Goal: Information Seeking & Learning: Find specific fact

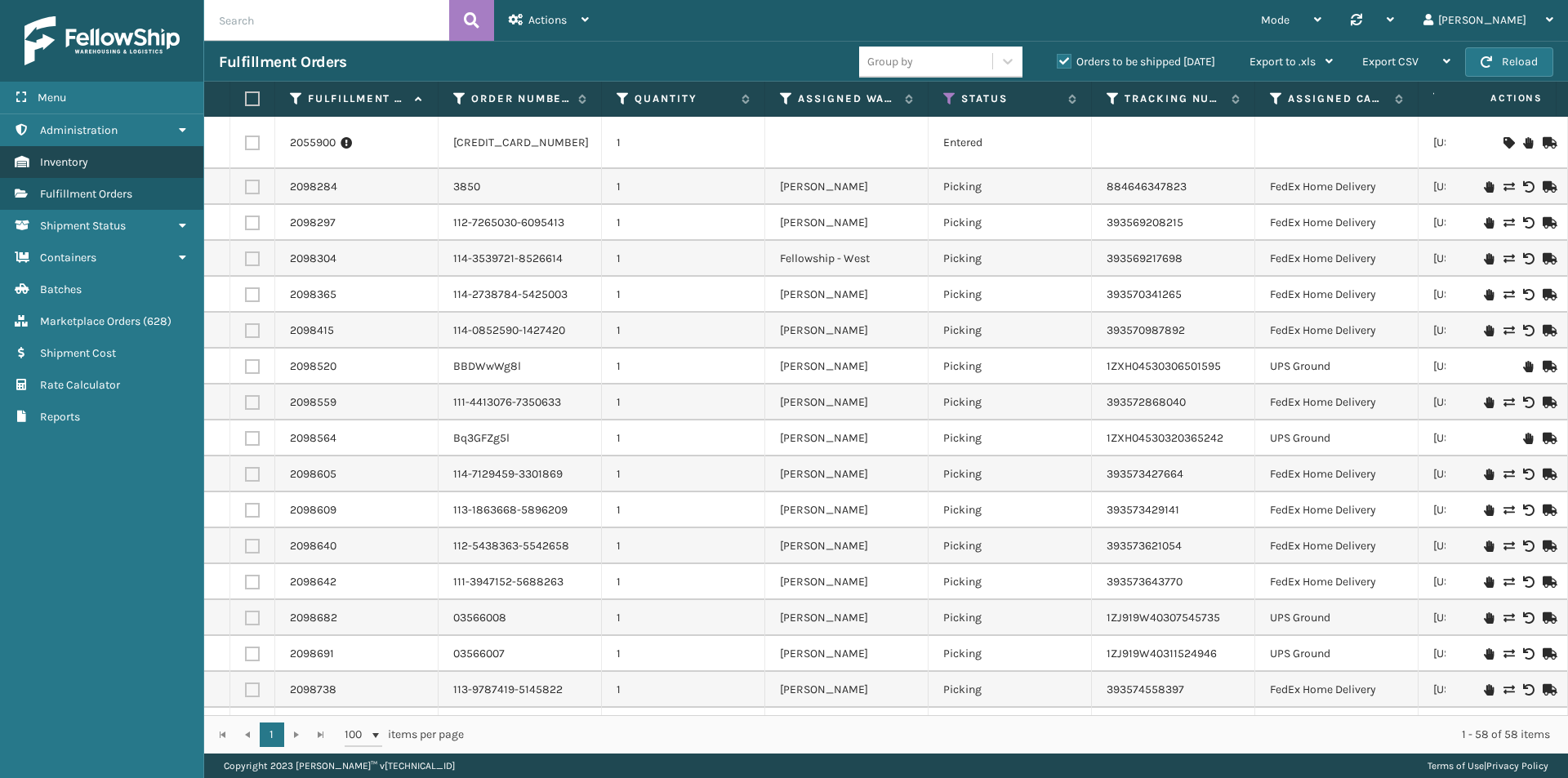
click at [79, 162] on span "Inventory" at bounding box center [64, 162] width 48 height 14
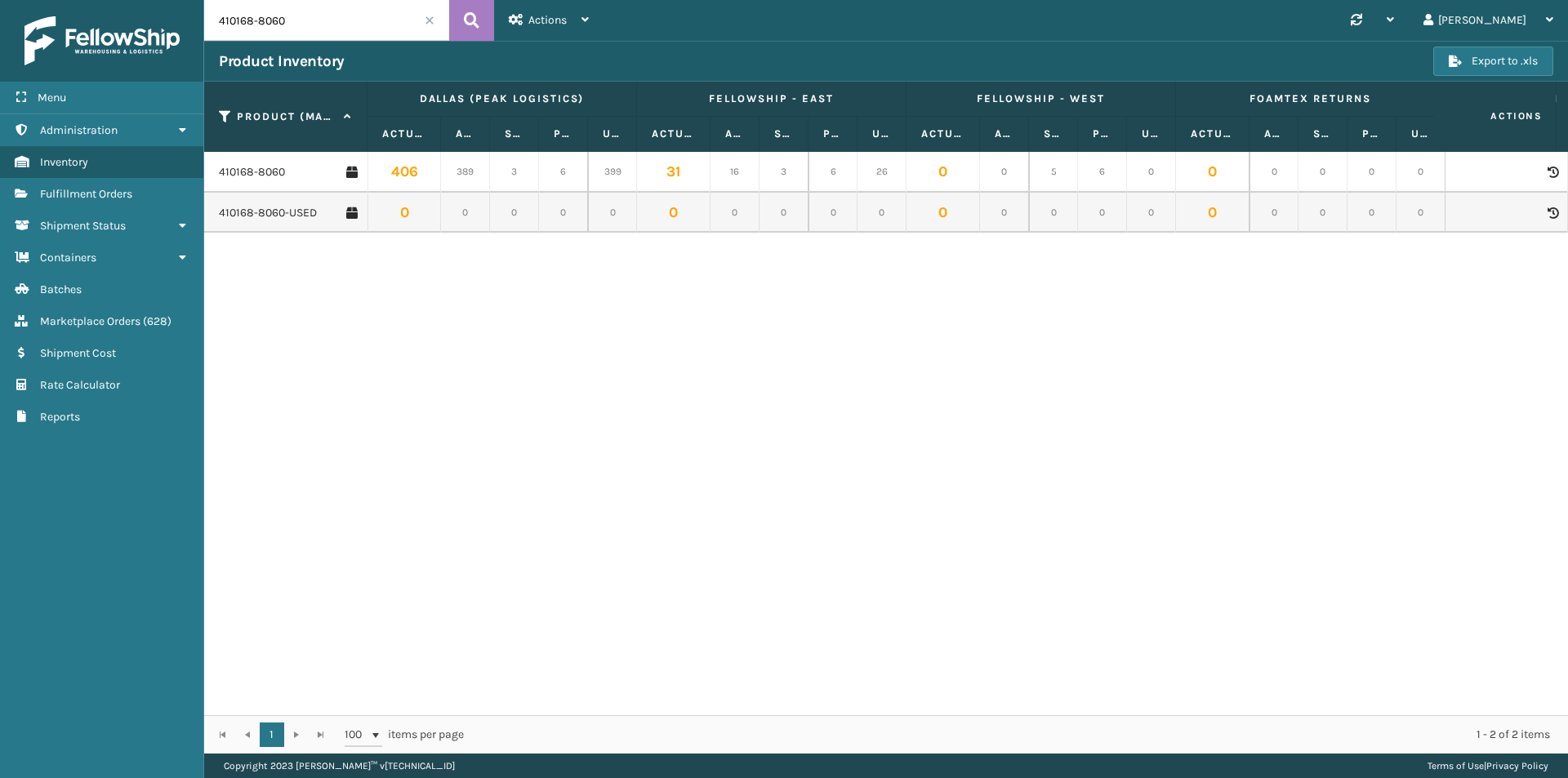
click at [295, 21] on input "410168-8060" at bounding box center [327, 21] width 245 height 41
drag, startPoint x: 295, startPoint y: 21, endPoint x: 207, endPoint y: 24, distance: 88.1
click at [207, 24] on input "410168-8060" at bounding box center [327, 21] width 245 height 41
paste input "079-111"
type input "410079-1110"
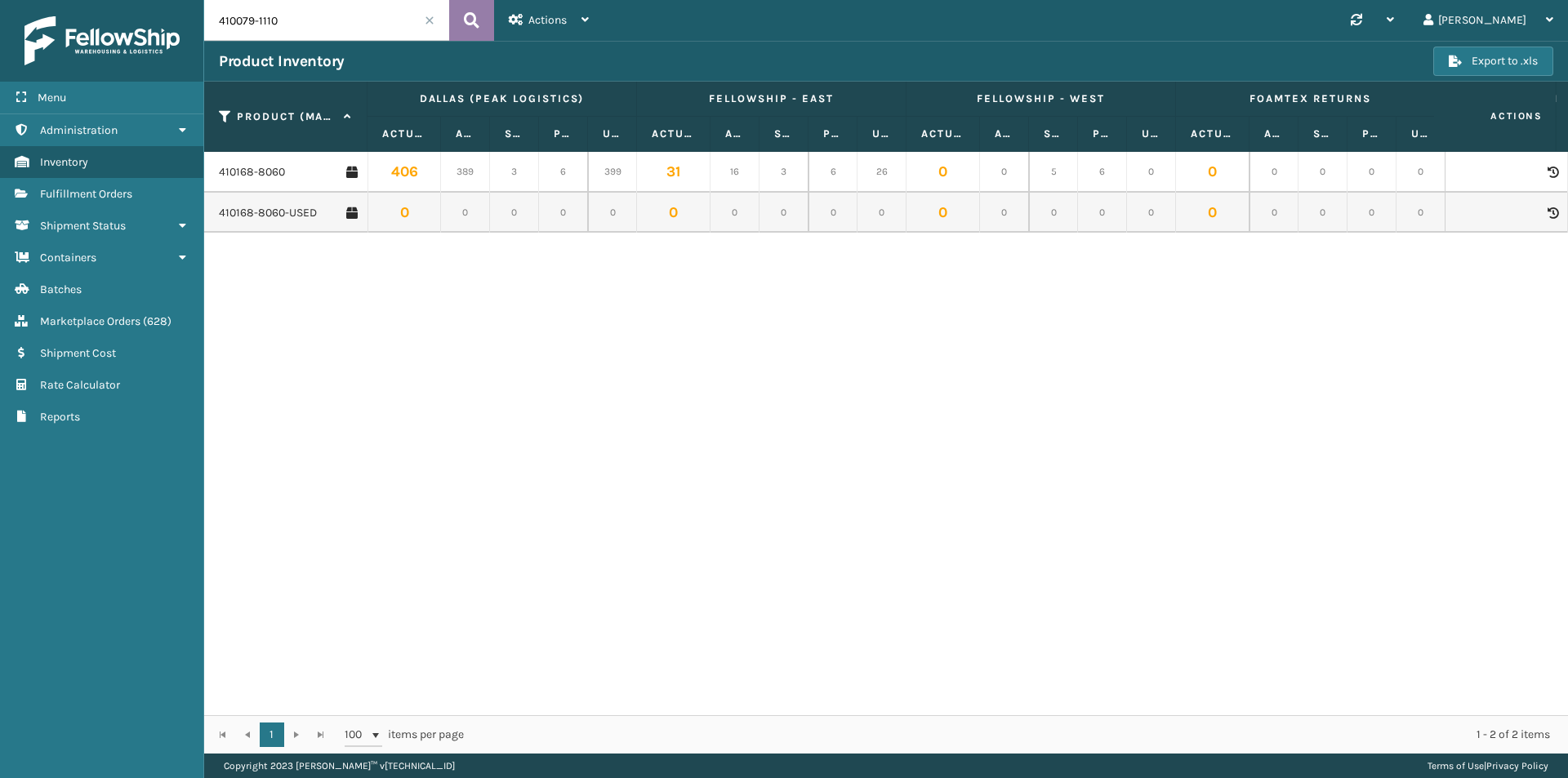
click at [463, 21] on icon at bounding box center [471, 21] width 15 height 25
click at [254, 174] on link "410079-1110" at bounding box center [248, 172] width 59 height 16
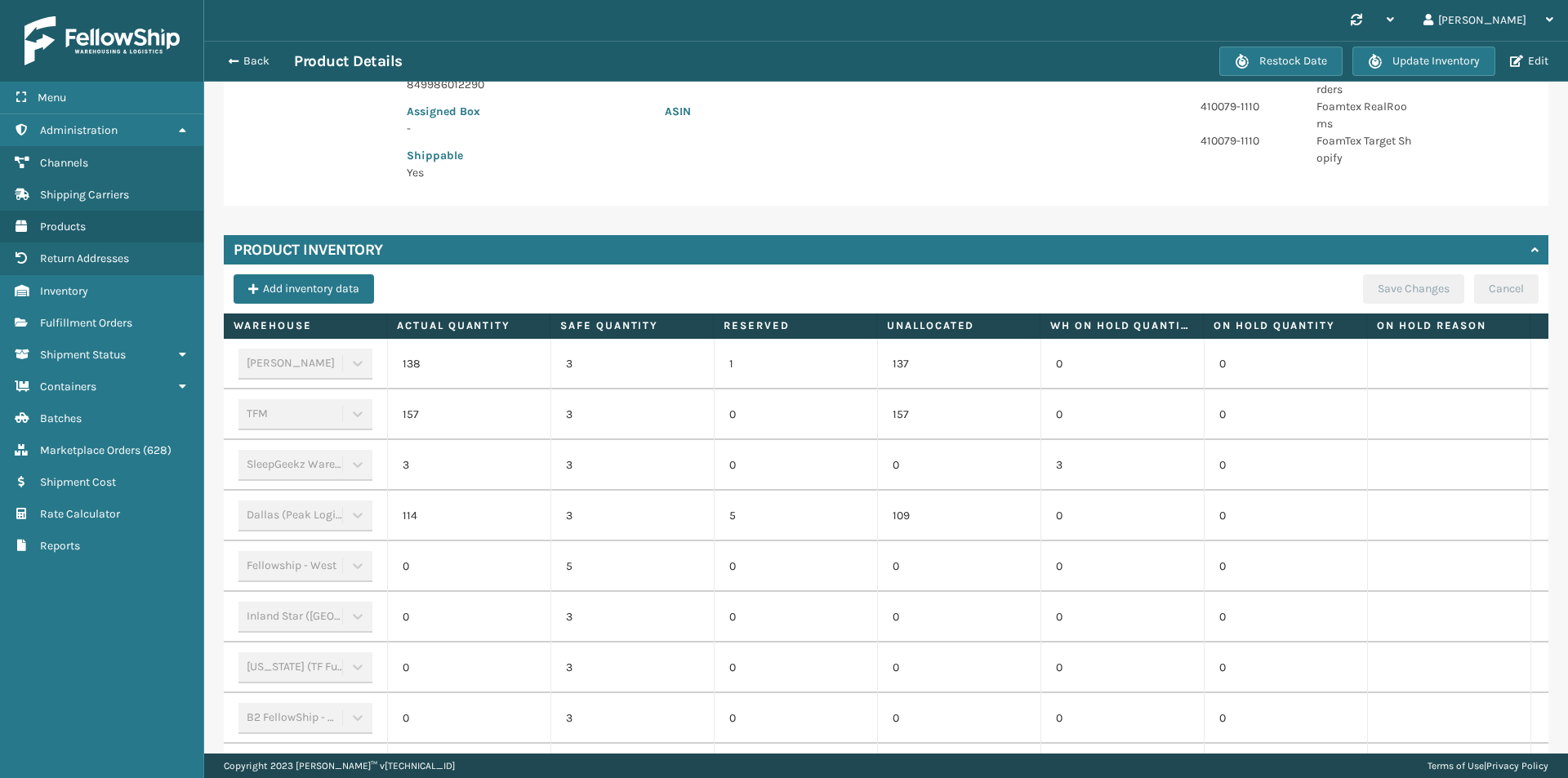
scroll to position [409, 0]
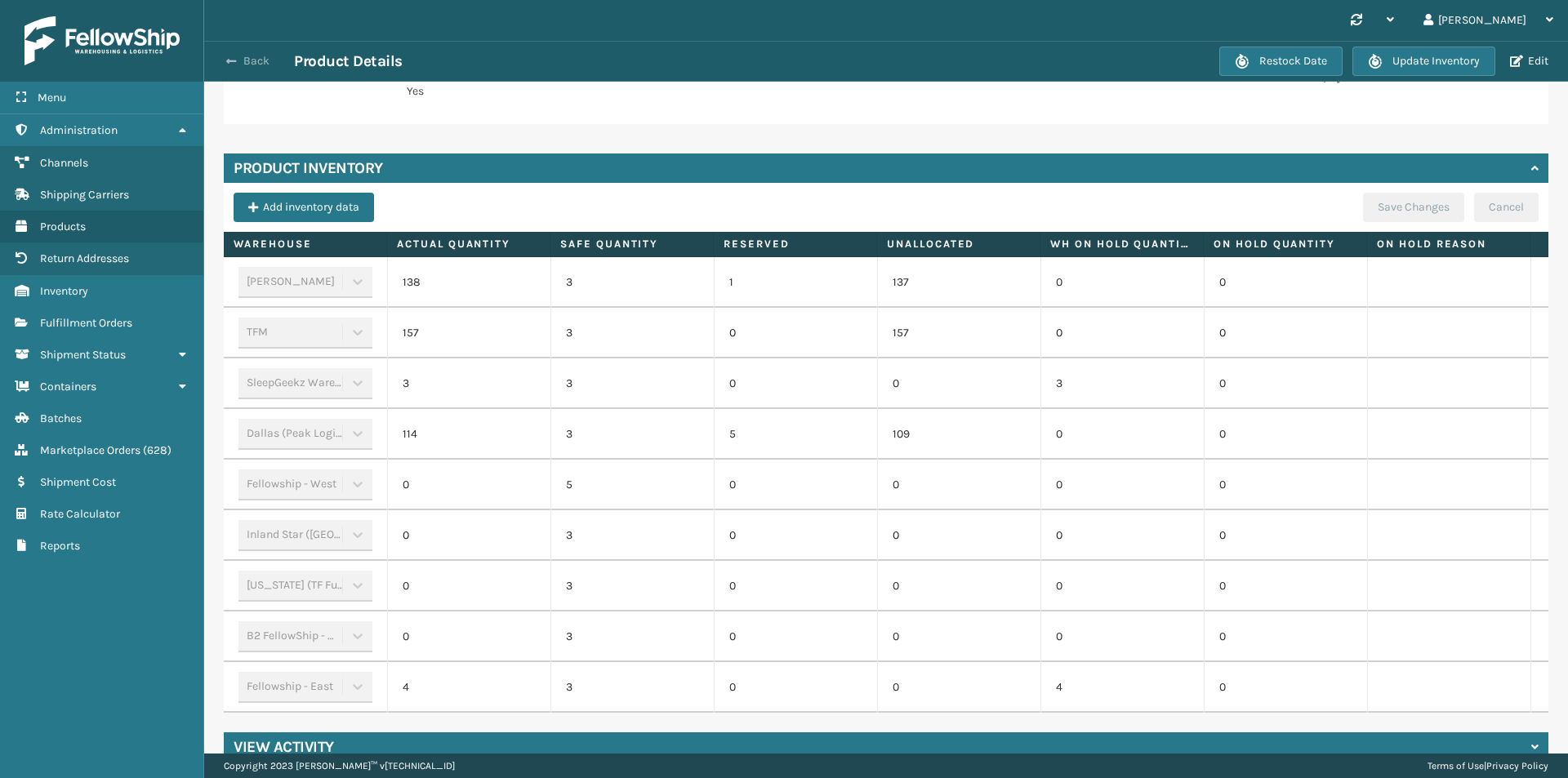
click at [260, 62] on button "Back" at bounding box center [256, 61] width 75 height 15
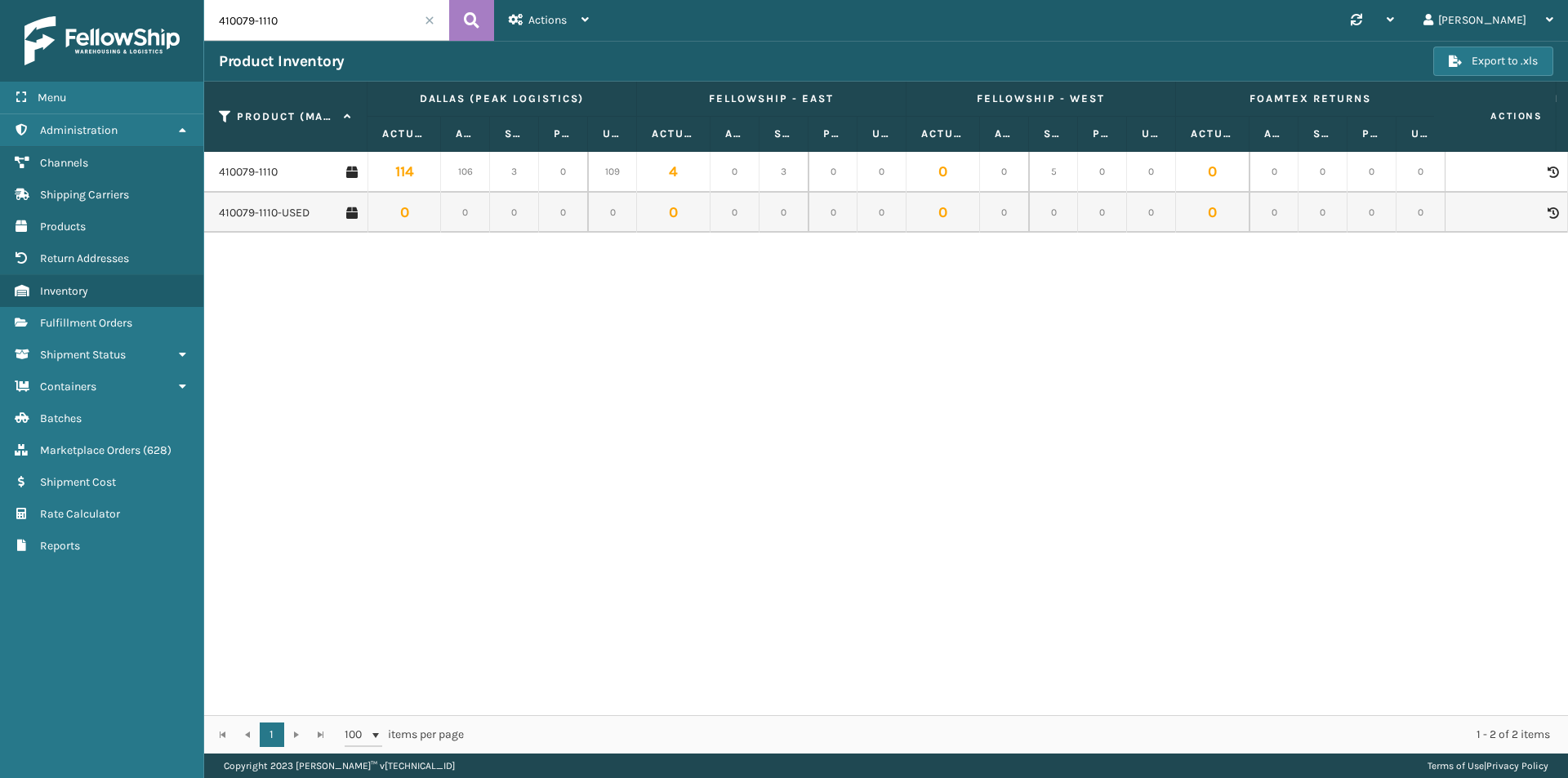
drag, startPoint x: 298, startPoint y: 19, endPoint x: 191, endPoint y: 22, distance: 107.0
click at [191, 0] on div "Menu Administration Channels Shipping Carriers Products Return Addresses Invent…" at bounding box center [784, 0] width 1568 height 0
paste input "2"
type input "410079-1120"
click at [258, 168] on link "410079-1120" at bounding box center [250, 172] width 62 height 16
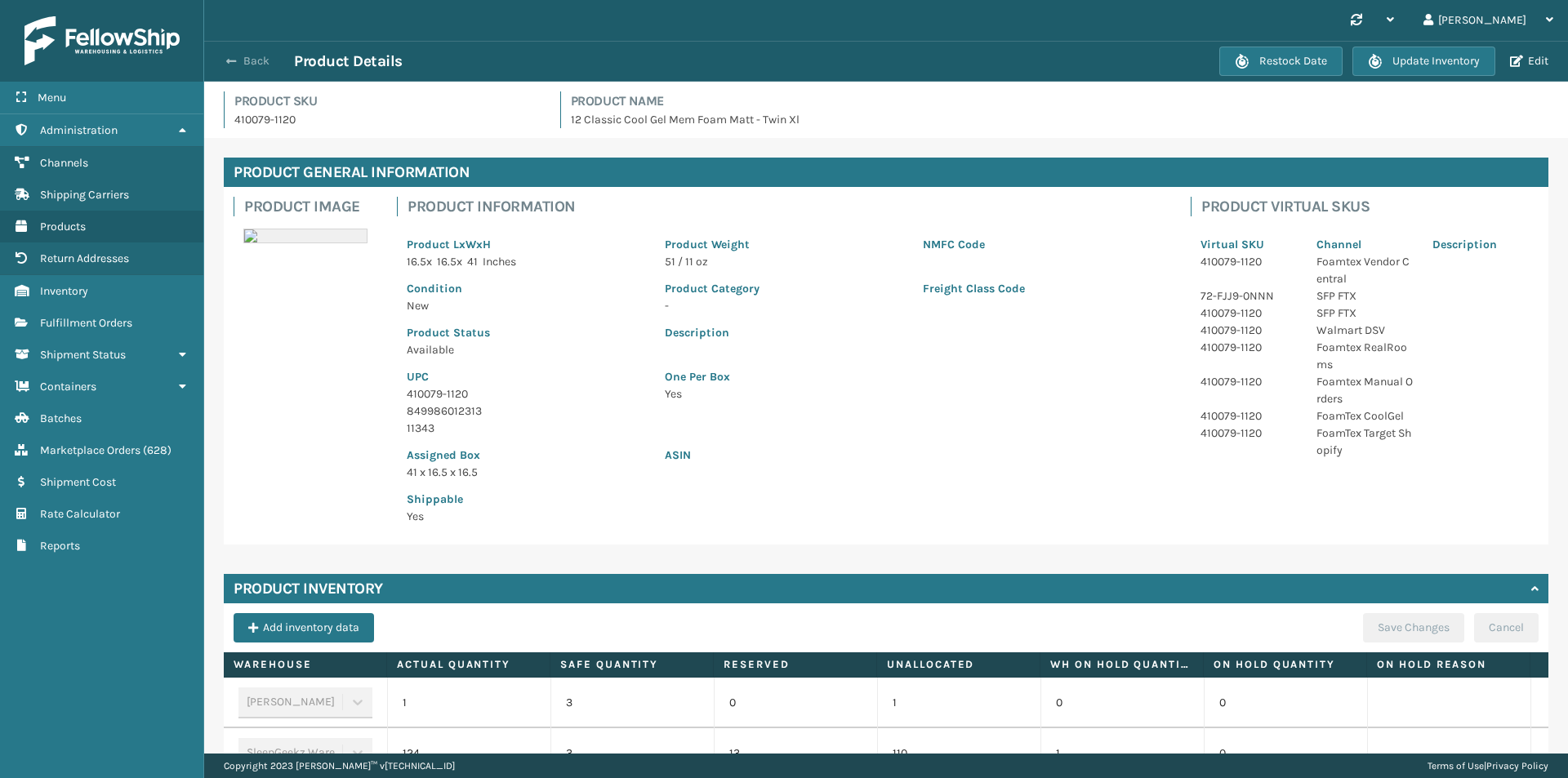
click at [257, 58] on button "Back" at bounding box center [256, 61] width 75 height 15
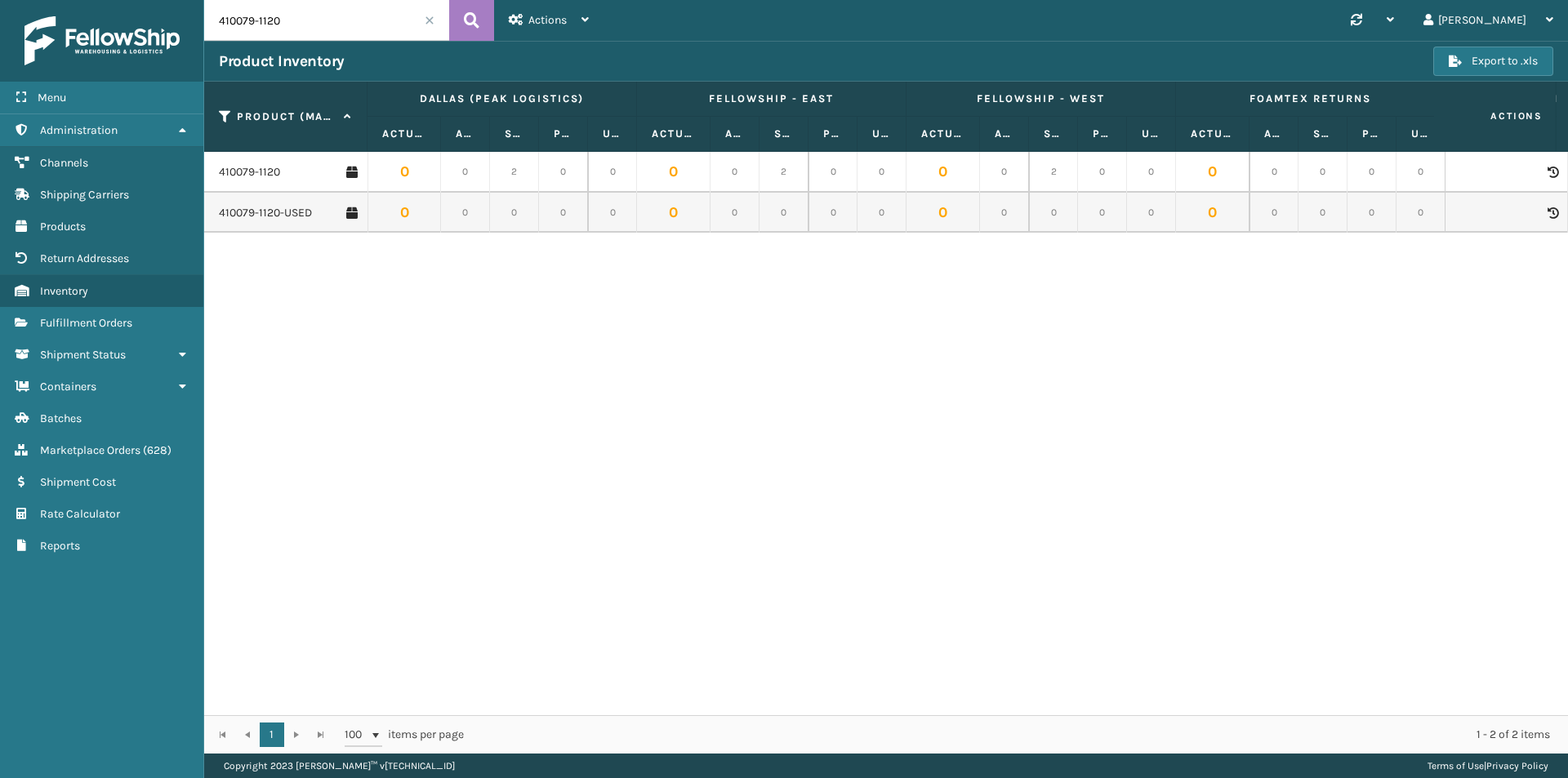
drag, startPoint x: 340, startPoint y: 13, endPoint x: 186, endPoint y: 19, distance: 154.1
click at [186, 0] on div "Menu Administration Channels Shipping Carriers Products Return Addresses Invent…" at bounding box center [784, 0] width 1568 height 0
paste input "168-805"
type input "410168-8050"
click at [275, 168] on link "410168-8050" at bounding box center [251, 172] width 66 height 16
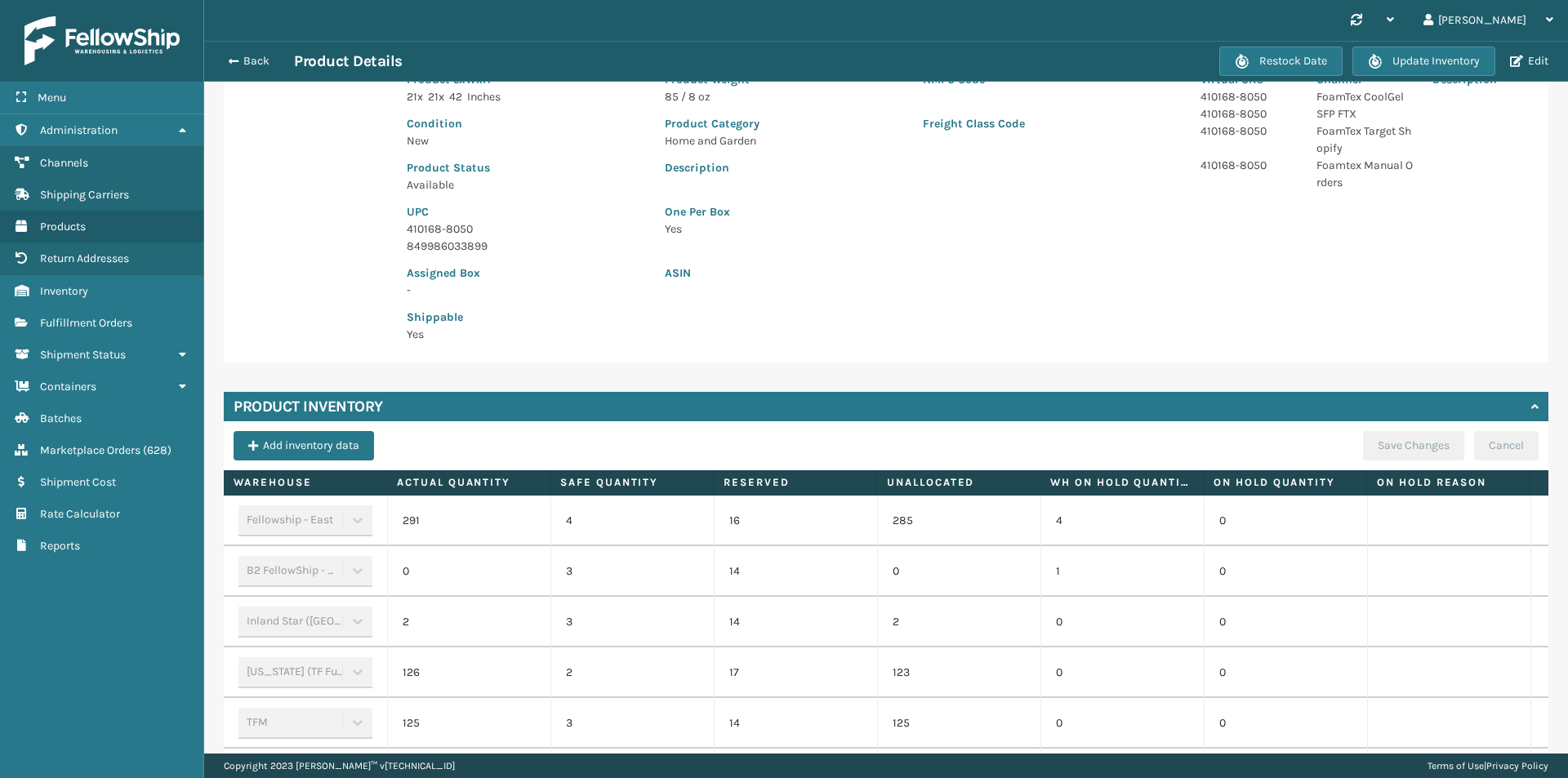
scroll to position [55, 0]
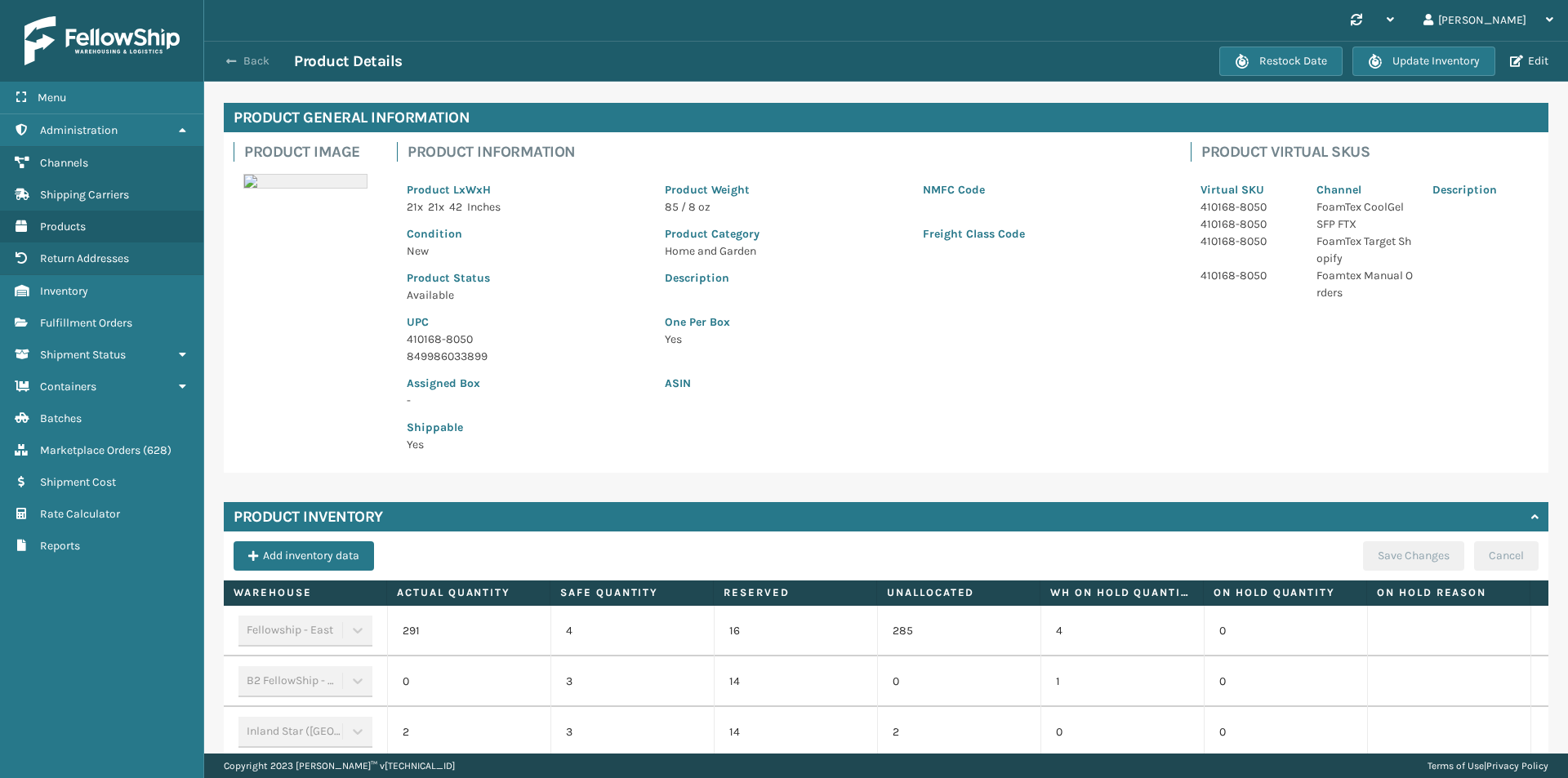
click at [250, 66] on button "Back" at bounding box center [256, 61] width 75 height 15
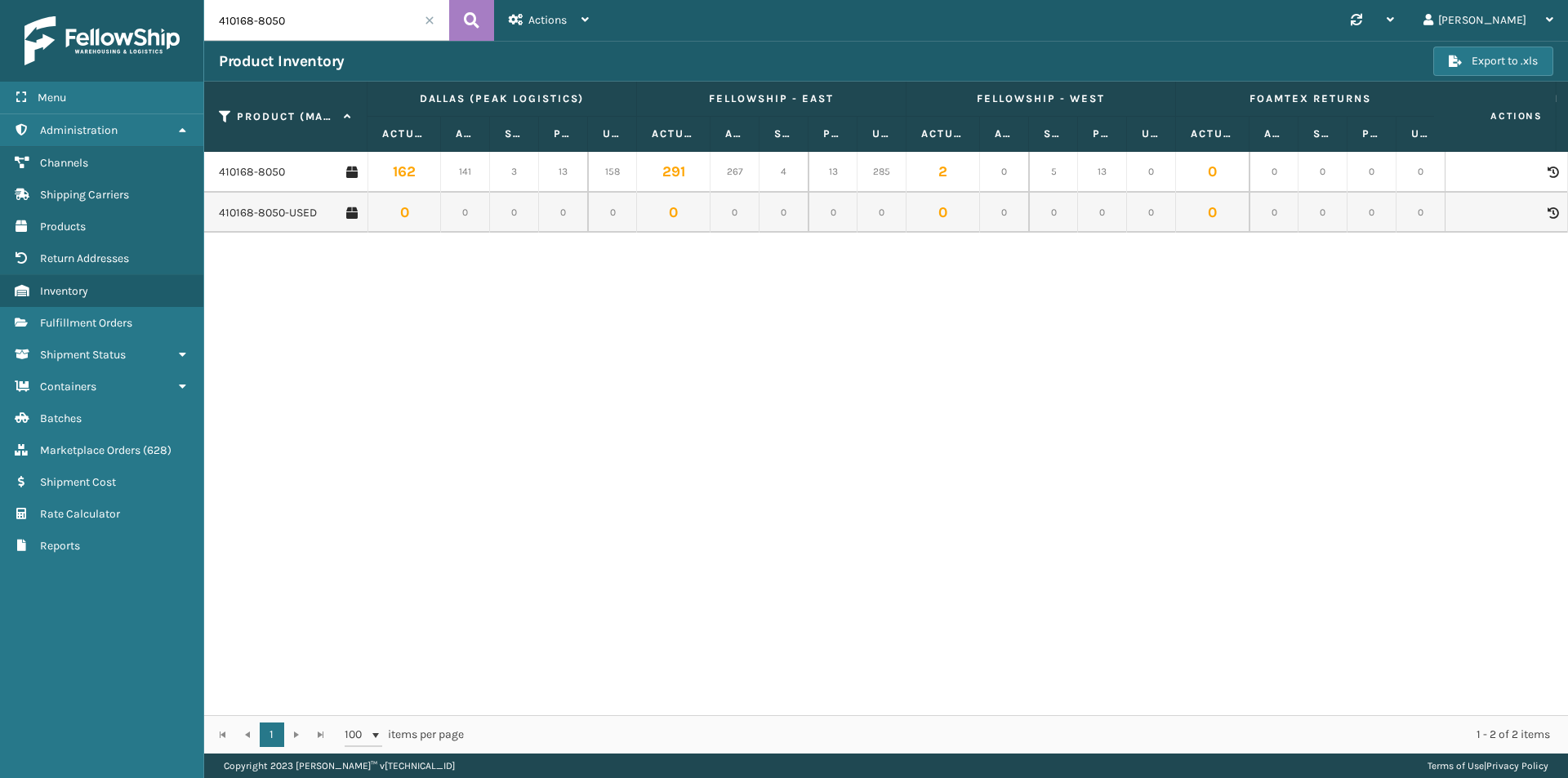
drag, startPoint x: 336, startPoint y: 27, endPoint x: 206, endPoint y: 25, distance: 130.0
click at [206, 25] on input "410168-8050" at bounding box center [327, 21] width 245 height 41
paste input "7"
type input "410168-8070"
click at [481, 16] on button at bounding box center [471, 21] width 45 height 41
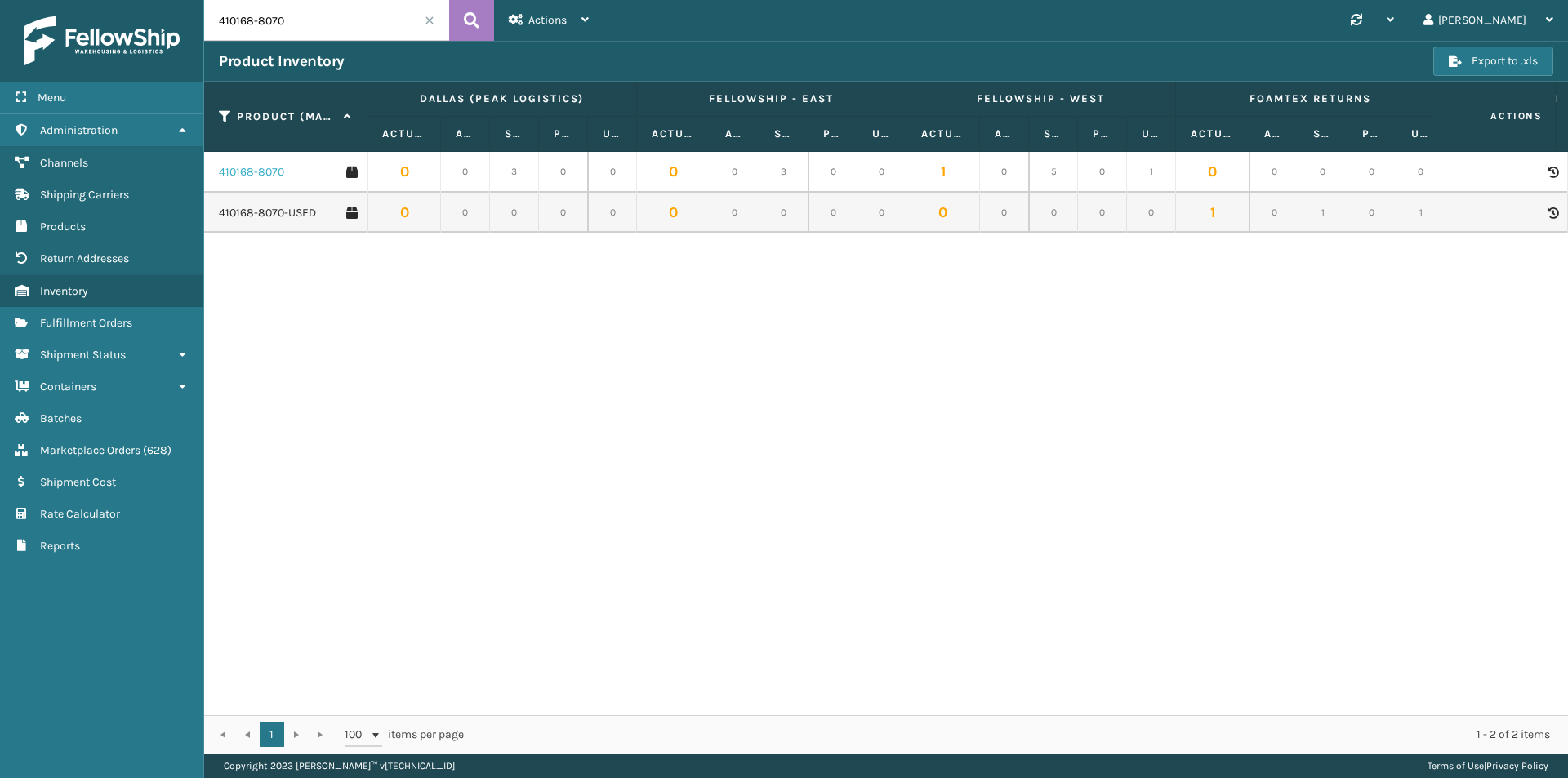
click at [264, 172] on link "410168-8070" at bounding box center [251, 172] width 65 height 16
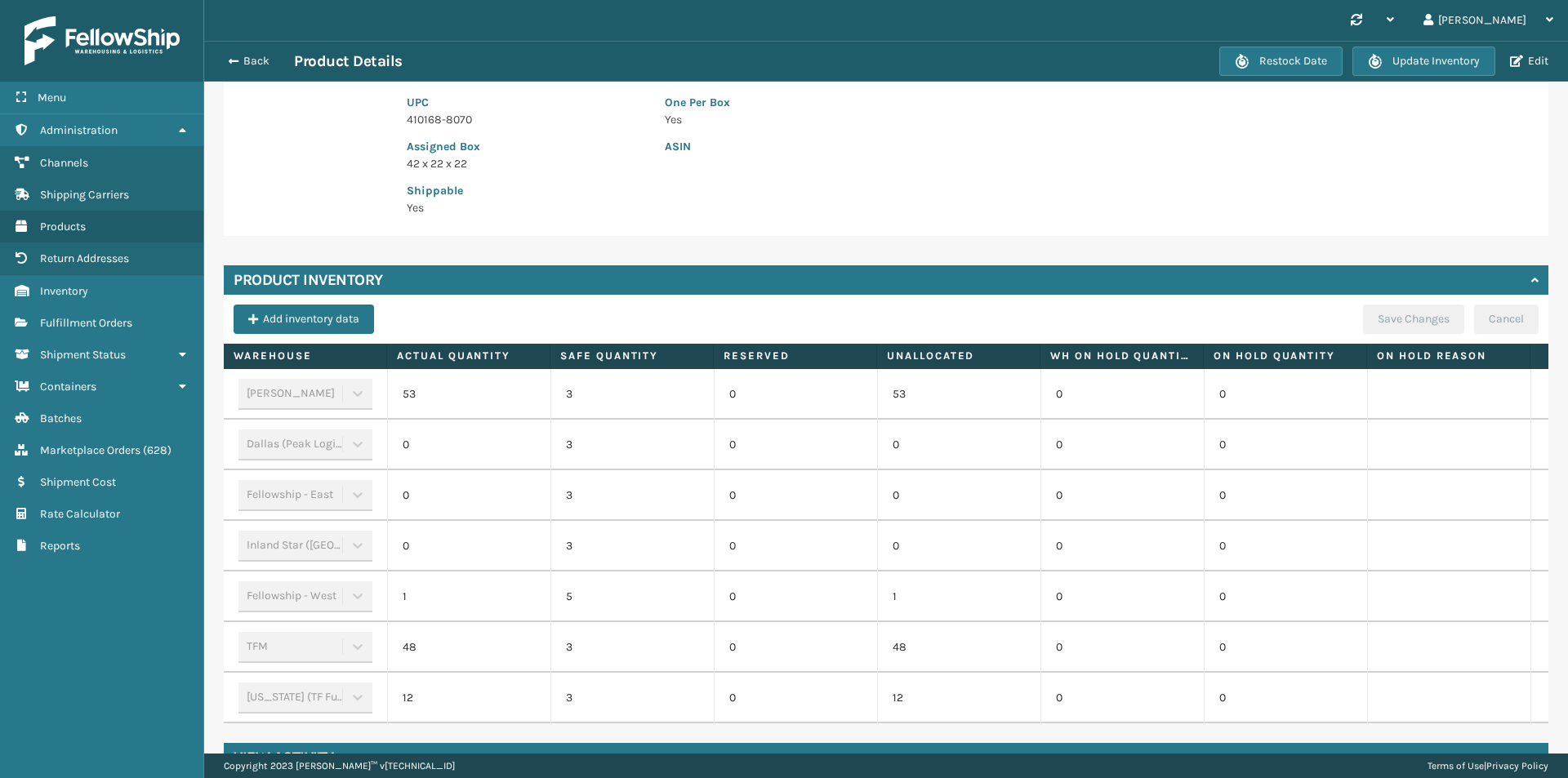
scroll to position [325, 0]
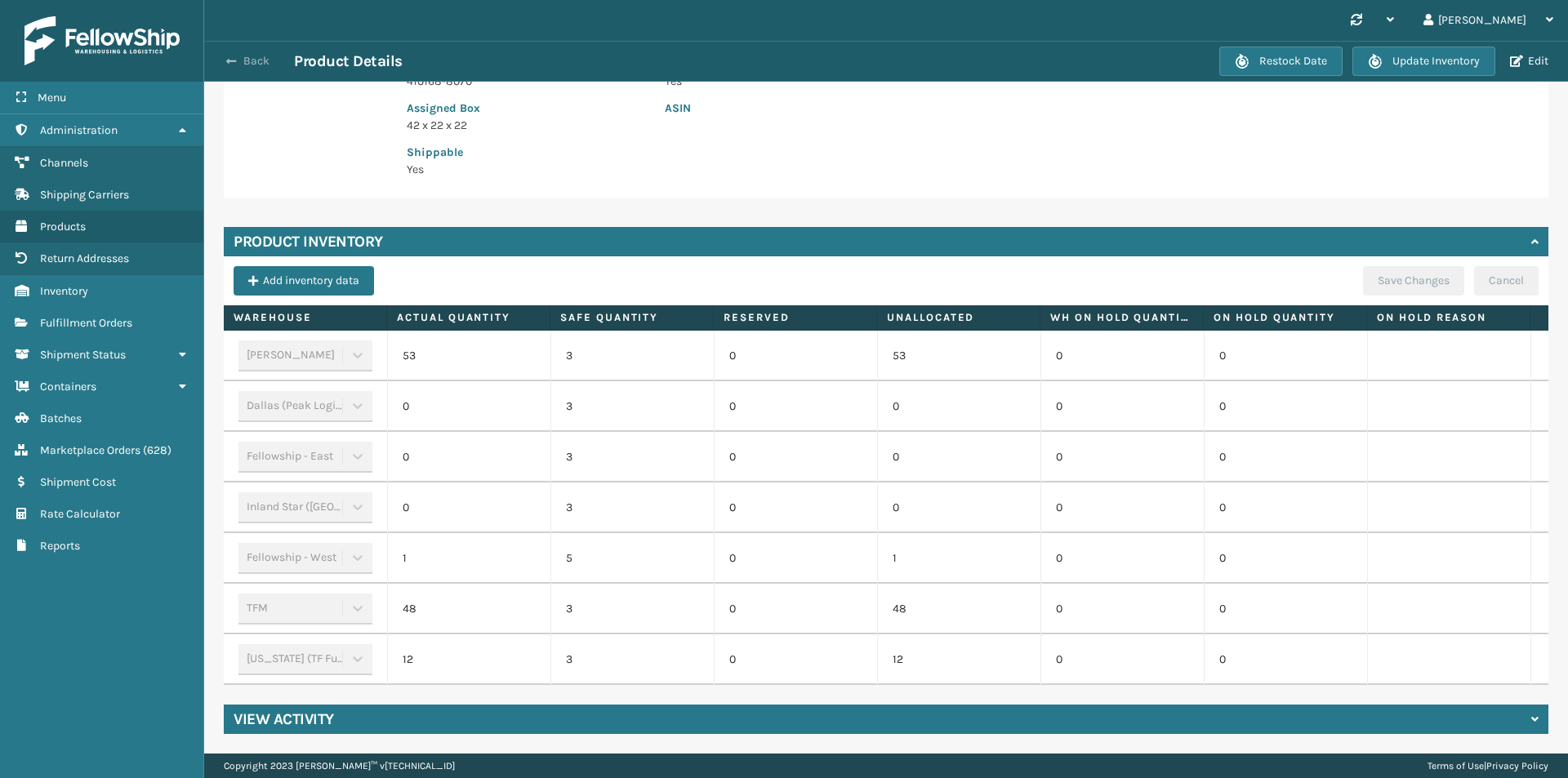
click at [243, 62] on button "Back" at bounding box center [256, 61] width 75 height 15
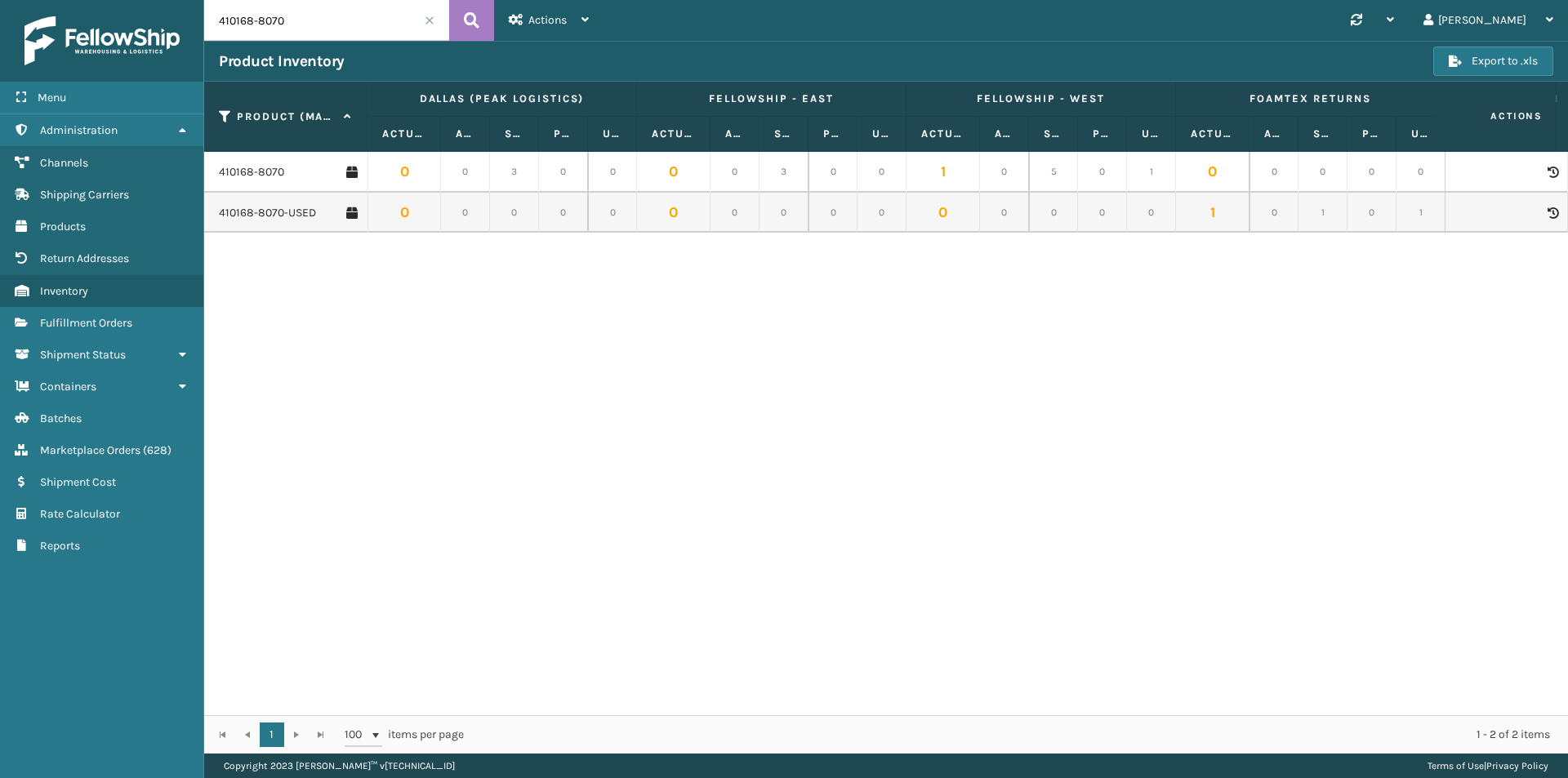
drag, startPoint x: 318, startPoint y: 26, endPoint x: 166, endPoint y: 12, distance: 152.6
click at [166, 0] on div "Menu Administration Channels Shipping Carriers Products Return Addresses Invent…" at bounding box center [784, 0] width 1568 height 0
paste input "079-115"
type input "410079-1150"
click at [475, 21] on icon at bounding box center [471, 21] width 15 height 25
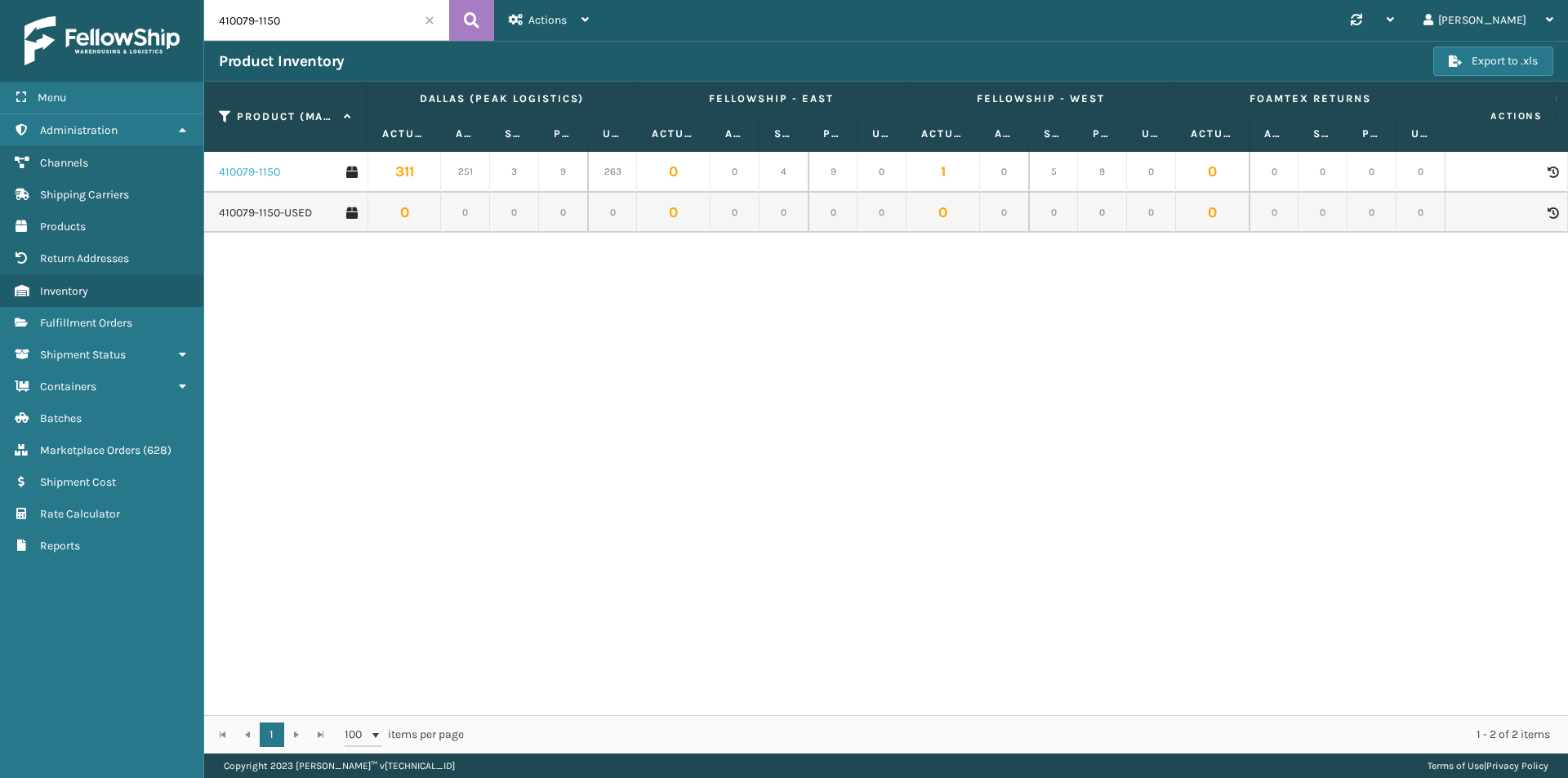
click at [268, 168] on link "410079-1150" at bounding box center [250, 172] width 62 height 16
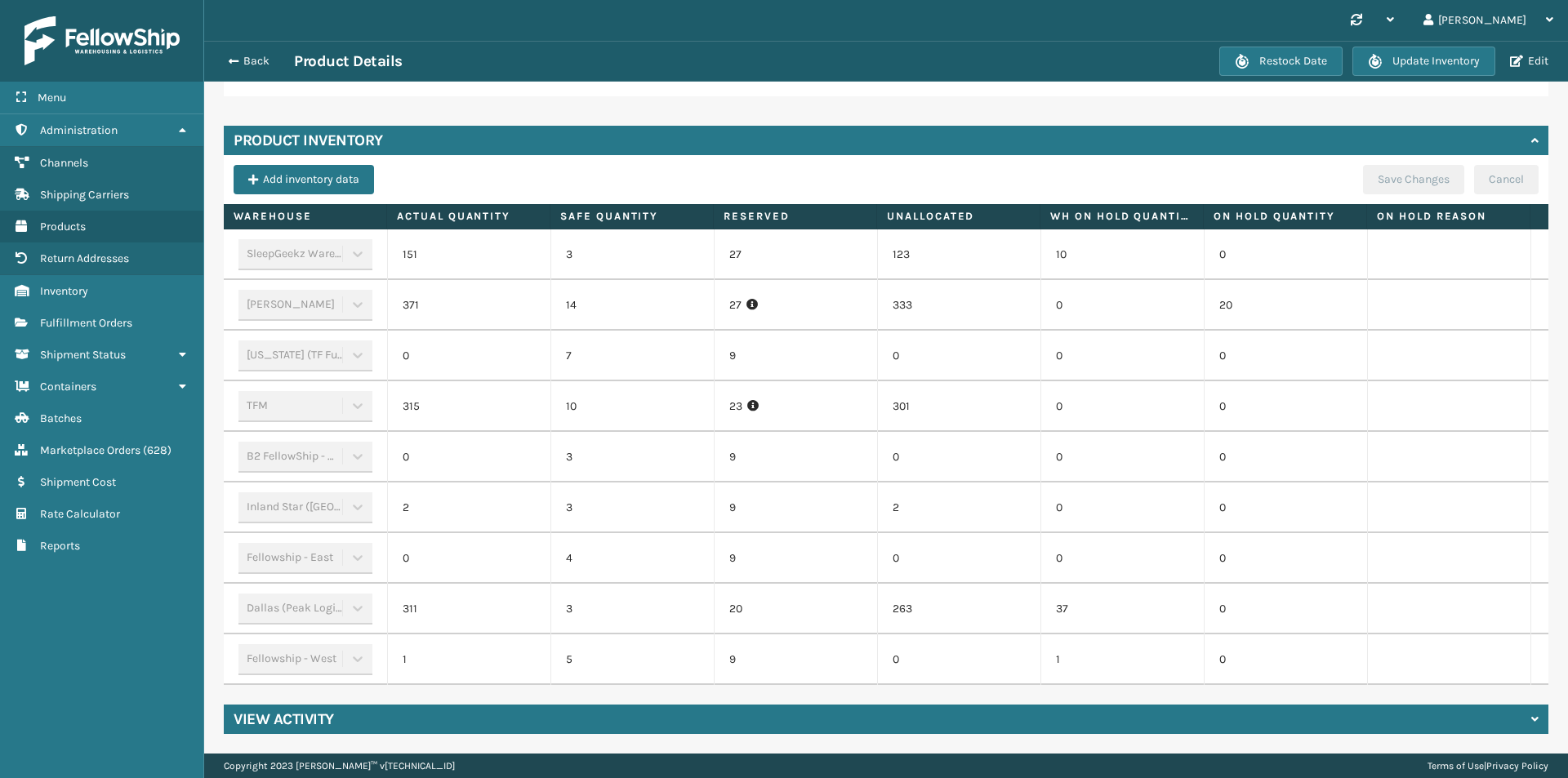
scroll to position [444, 0]
click at [254, 62] on button "Back" at bounding box center [256, 61] width 75 height 15
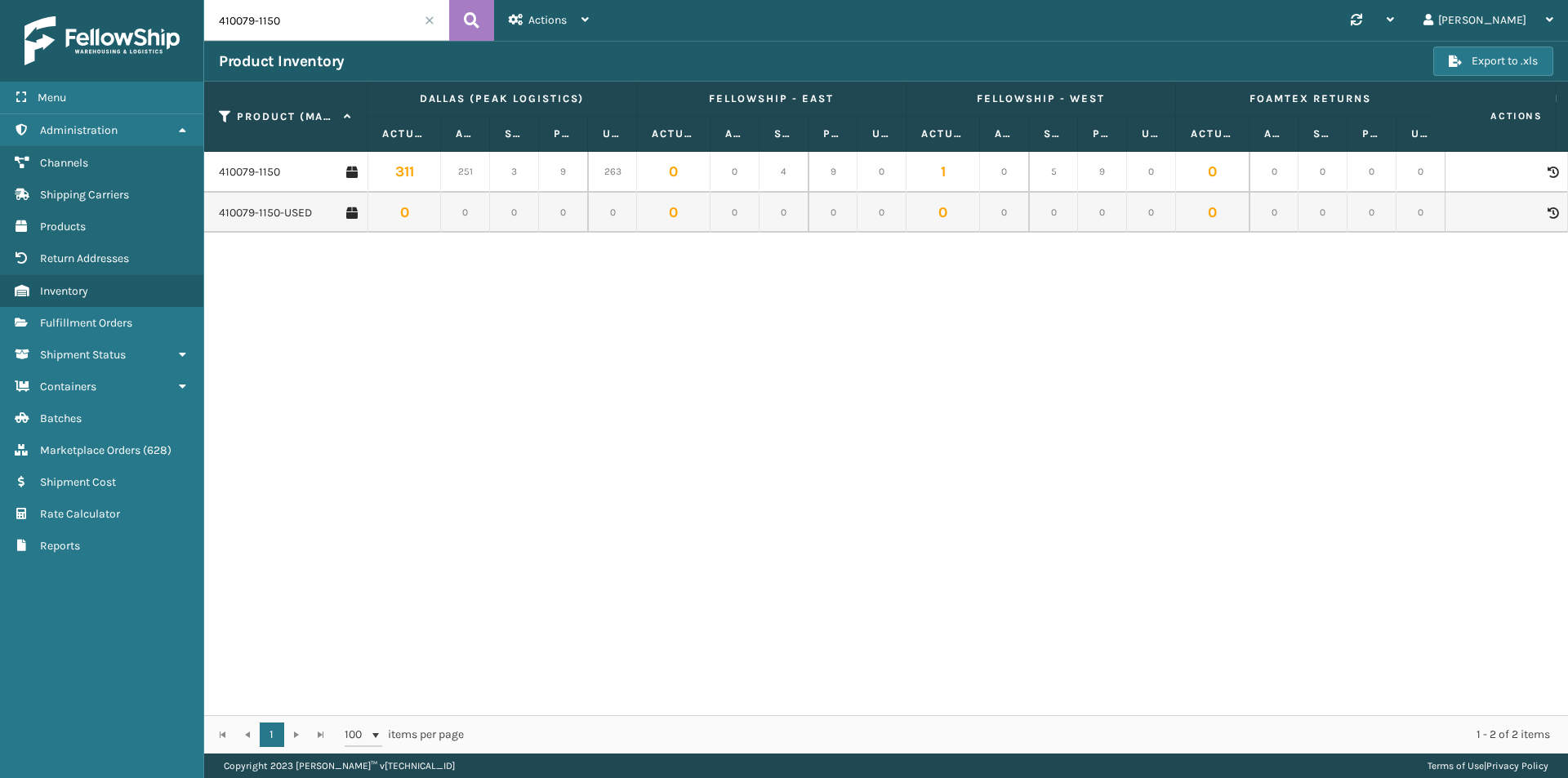
drag, startPoint x: 298, startPoint y: 18, endPoint x: 180, endPoint y: 20, distance: 118.0
click at [181, 0] on div "Menu Administration Channels Shipping Carriers Products Return Addresses Invent…" at bounding box center [784, 0] width 1568 height 0
paste input "69-1154"
type input "410069-1154"
click at [473, 22] on icon at bounding box center [471, 21] width 15 height 25
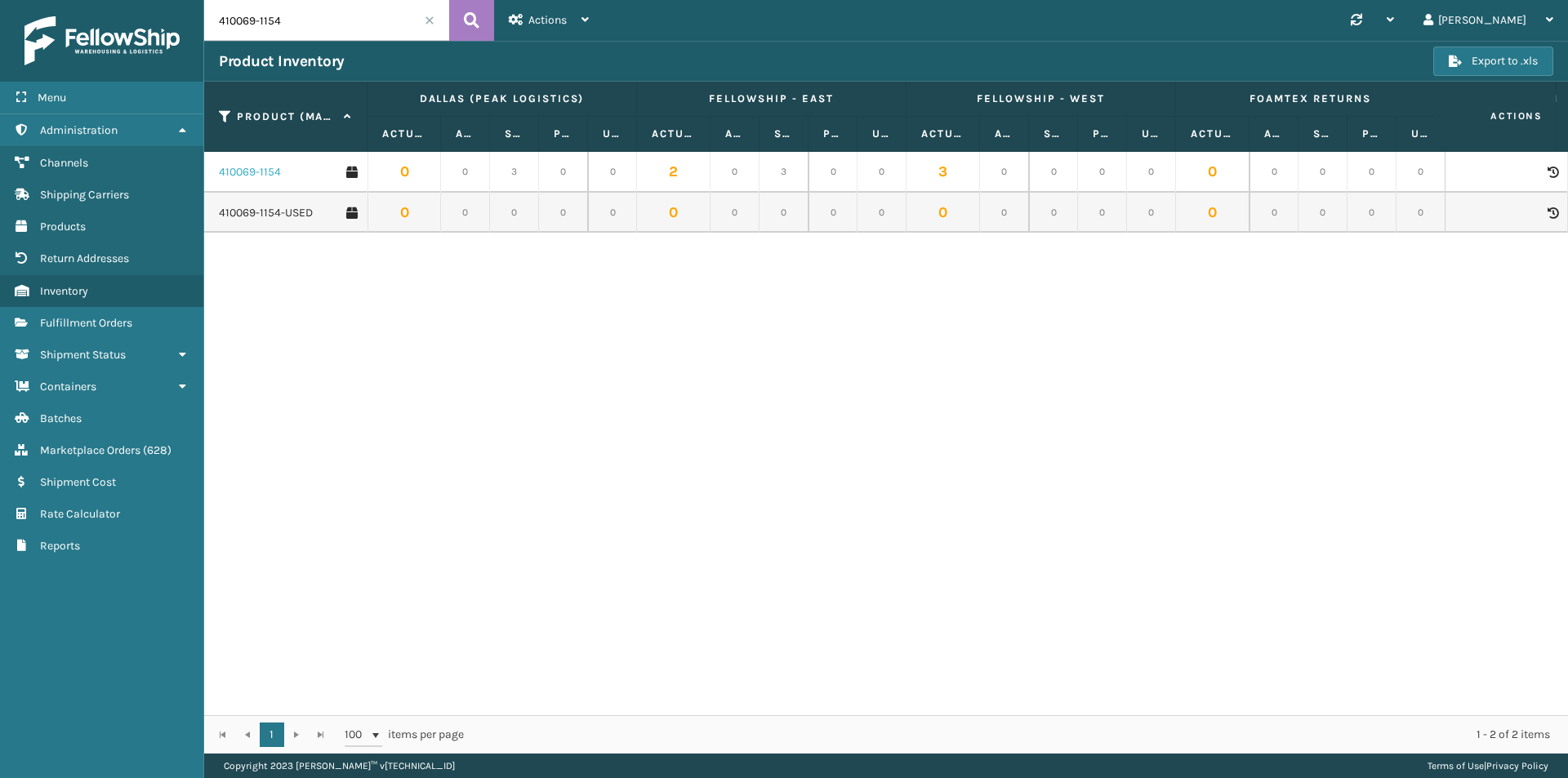
click at [261, 172] on link "410069-1154" at bounding box center [250, 172] width 62 height 16
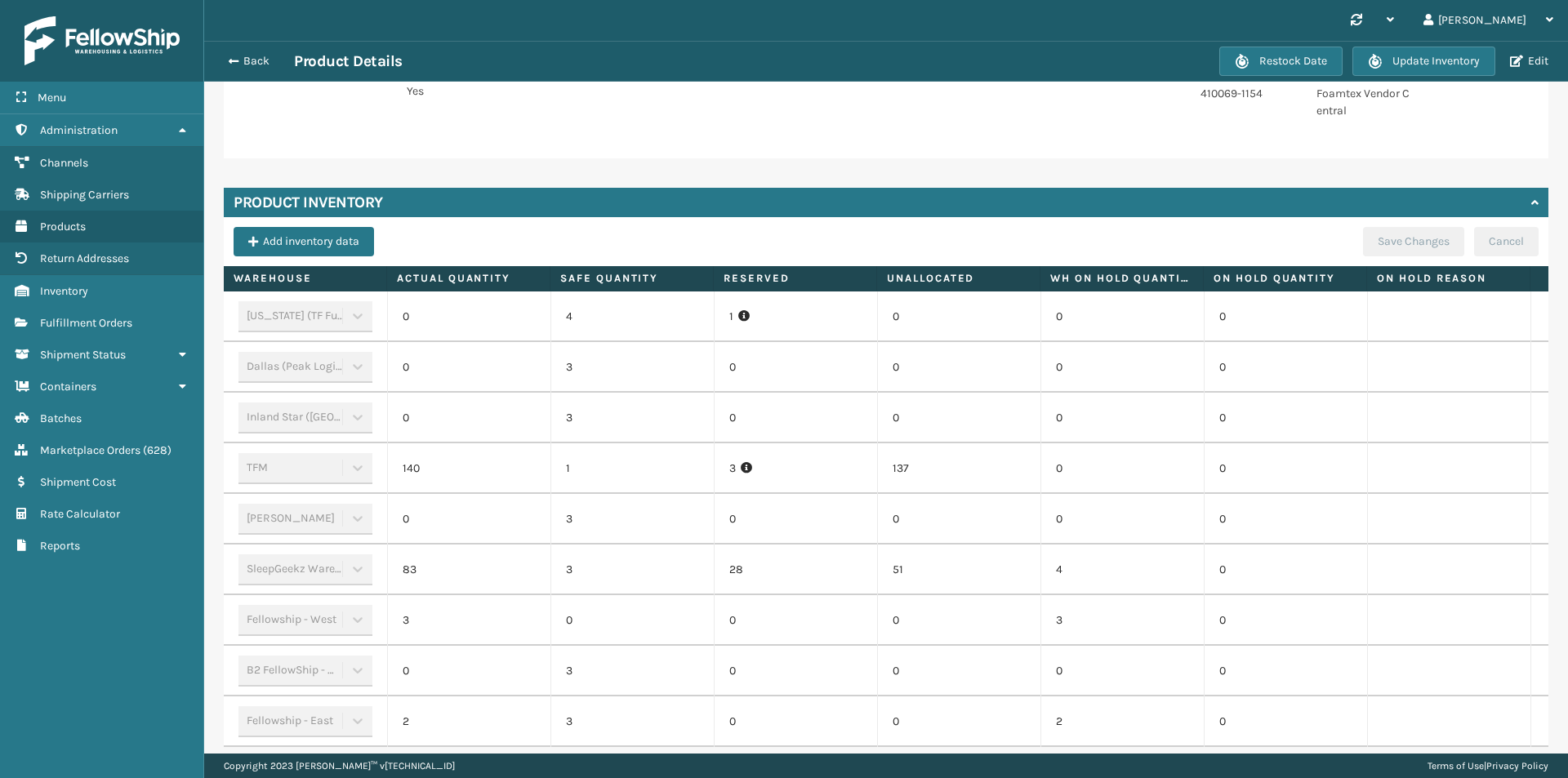
scroll to position [482, 0]
